Goal: Task Accomplishment & Management: Use online tool/utility

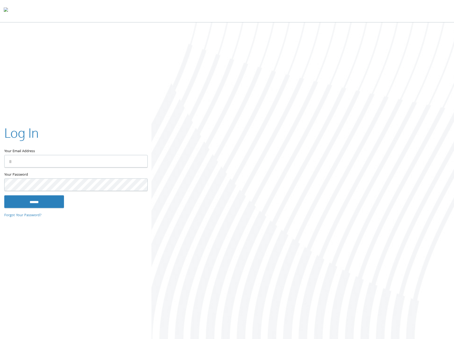
click at [60, 159] on input "Your Email Address" at bounding box center [75, 161] width 143 height 13
type input "**********"
click at [4, 195] on input "******" at bounding box center [34, 201] width 60 height 13
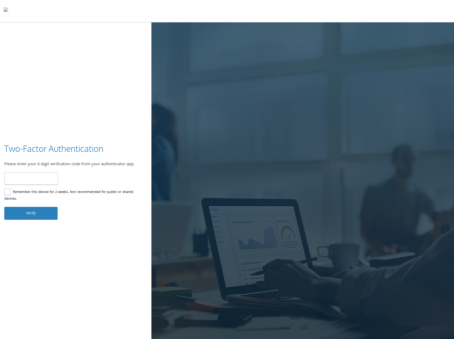
type input "******"
